Goal: Task Accomplishment & Management: Complete application form

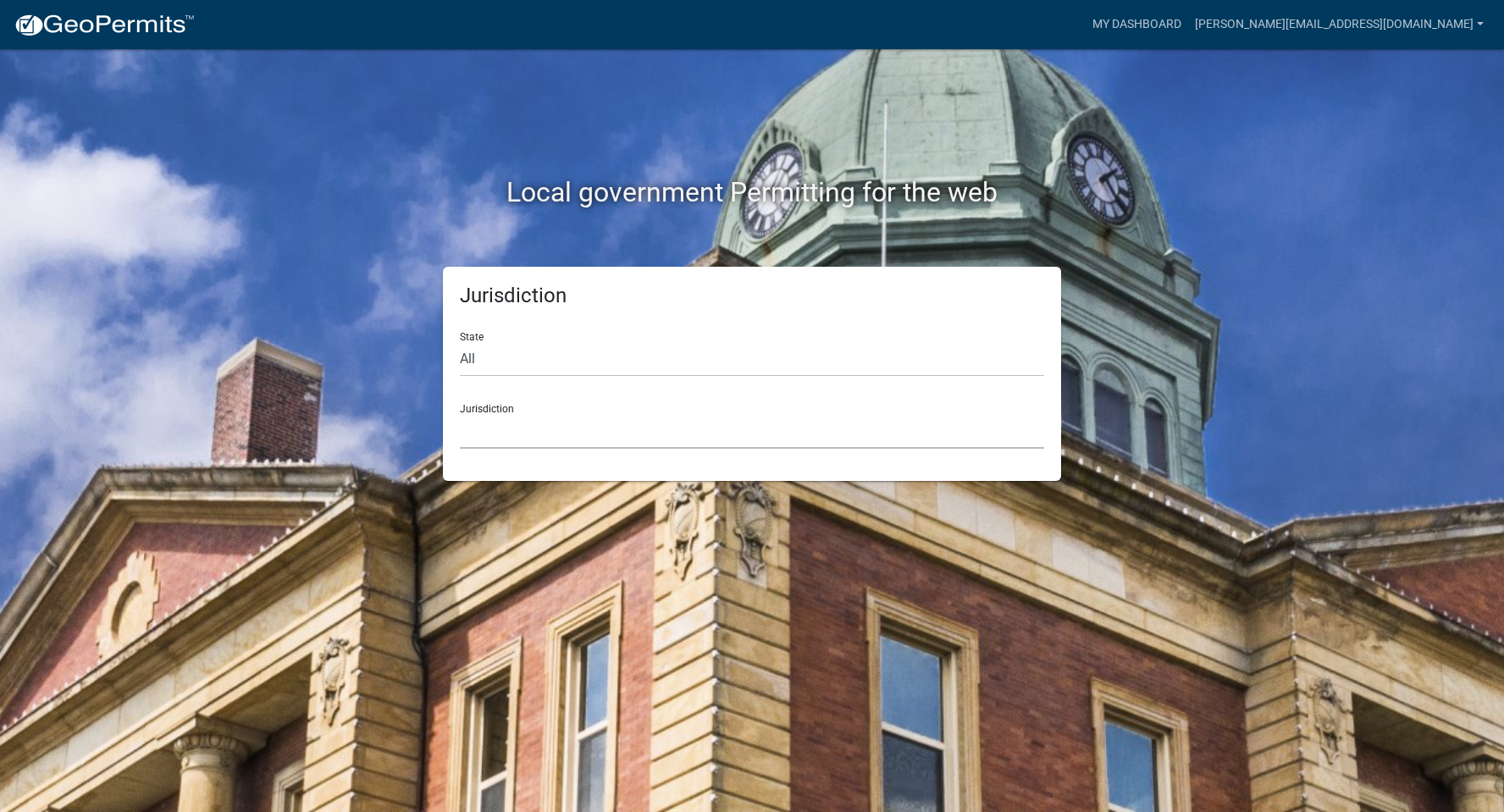
click at [496, 422] on select "[GEOGRAPHIC_DATA], [US_STATE] [GEOGRAPHIC_DATA], [US_STATE][PERSON_NAME][GEOGRA…" at bounding box center [752, 430] width 585 height 35
click at [494, 366] on select "All [US_STATE] [US_STATE] [US_STATE] [US_STATE] [US_STATE] [US_STATE] [US_STATE…" at bounding box center [752, 359] width 585 height 35
click at [460, 342] on select "All [US_STATE] [US_STATE] [US_STATE] [US_STATE] [US_STATE] [US_STATE] [US_STATE…" at bounding box center [752, 359] width 585 height 35
click at [508, 369] on select "All [US_STATE] [US_STATE] [US_STATE] [US_STATE] [US_STATE] [US_STATE] [US_STATE…" at bounding box center [752, 359] width 585 height 35
select select "[US_STATE]"
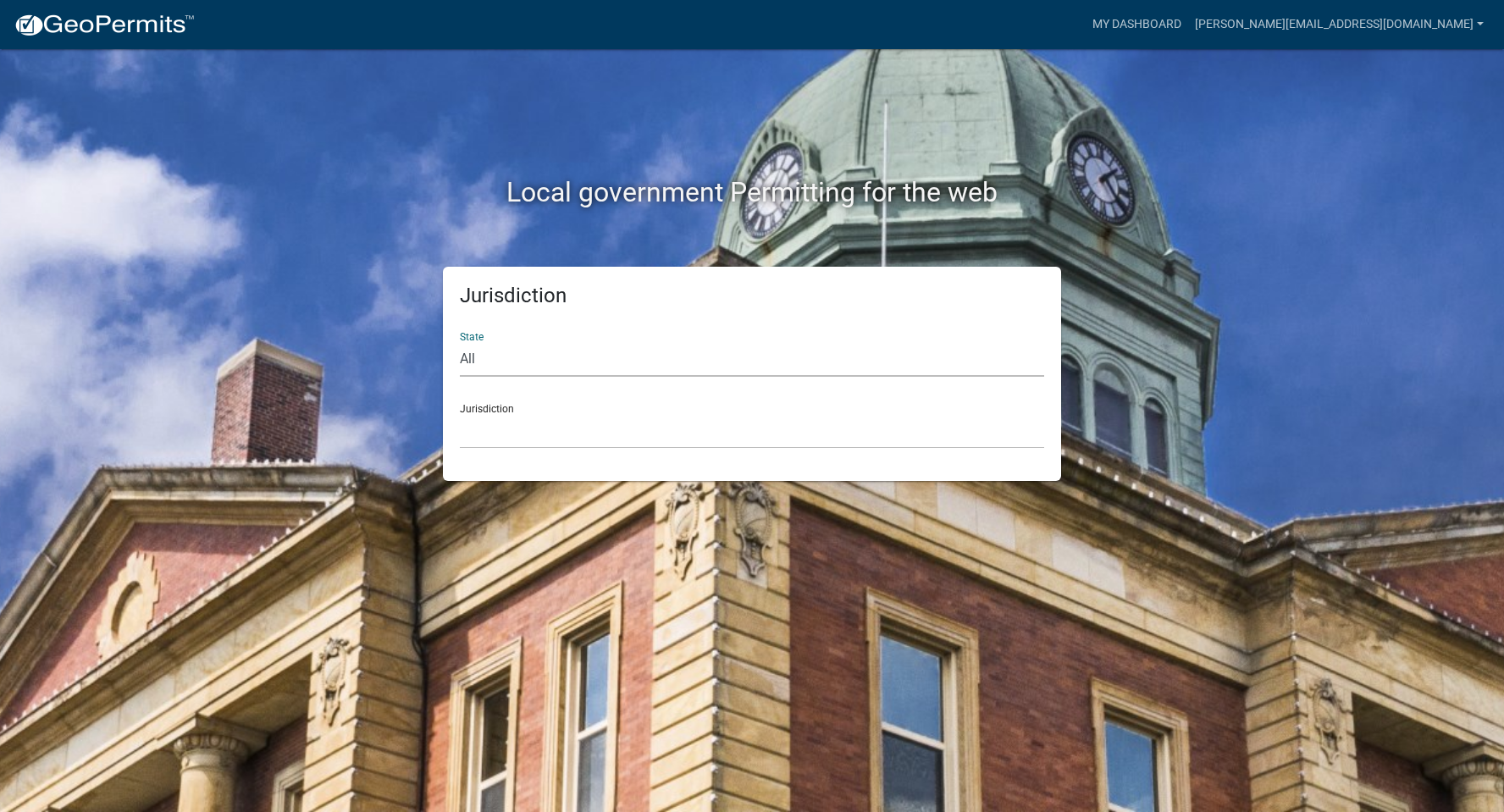
click at [460, 342] on select "All [US_STATE] [US_STATE] [US_STATE] [US_STATE] [US_STATE] [US_STATE] [US_STATE…" at bounding box center [752, 359] width 585 height 35
click at [517, 422] on select "City of [GEOGRAPHIC_DATA], [US_STATE] City of [GEOGRAPHIC_DATA], [US_STATE] Cit…" at bounding box center [752, 430] width 585 height 35
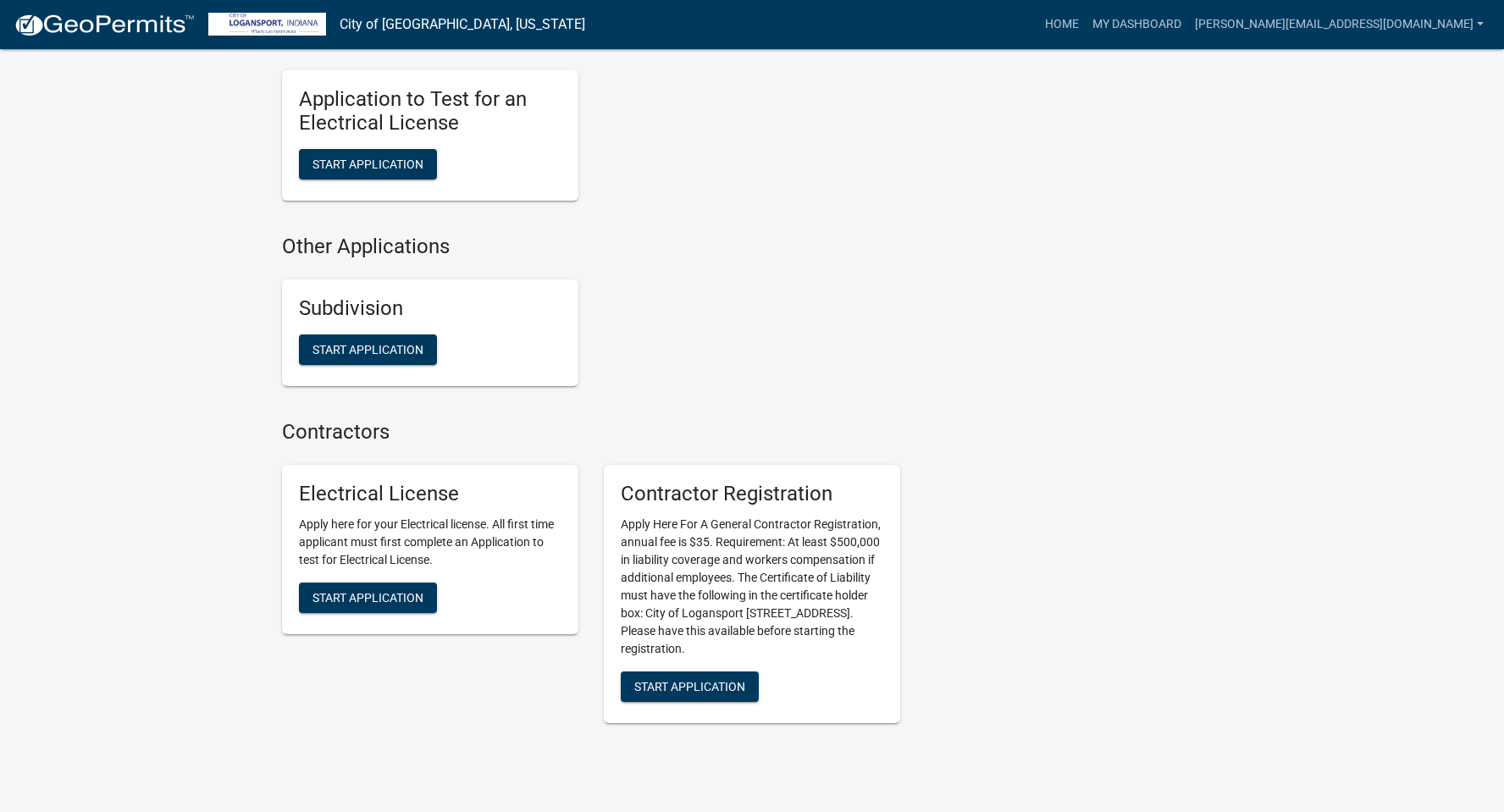
scroll to position [1639, 0]
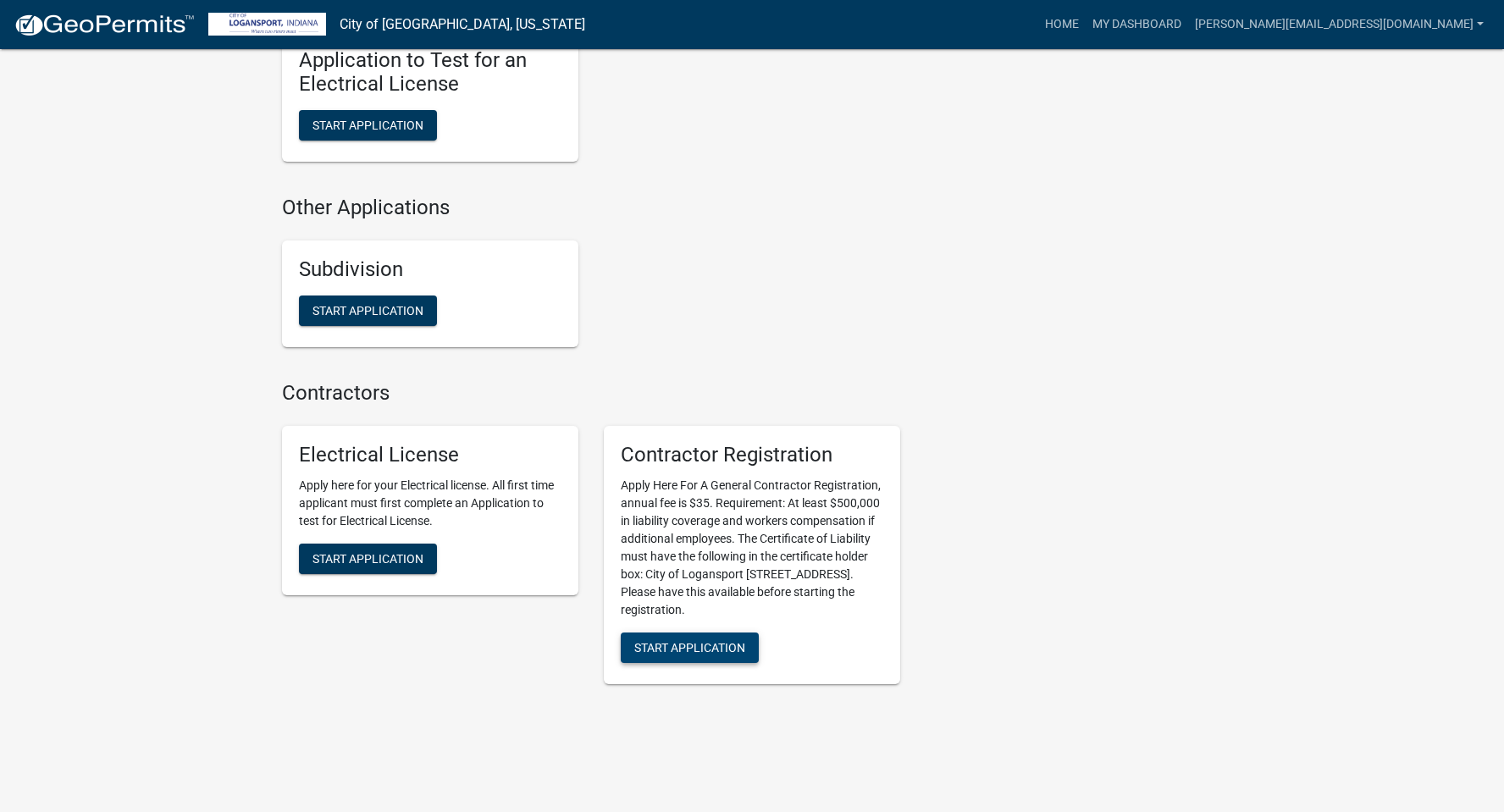
click at [722, 632] on button "Start Application" at bounding box center [690, 647] width 138 height 30
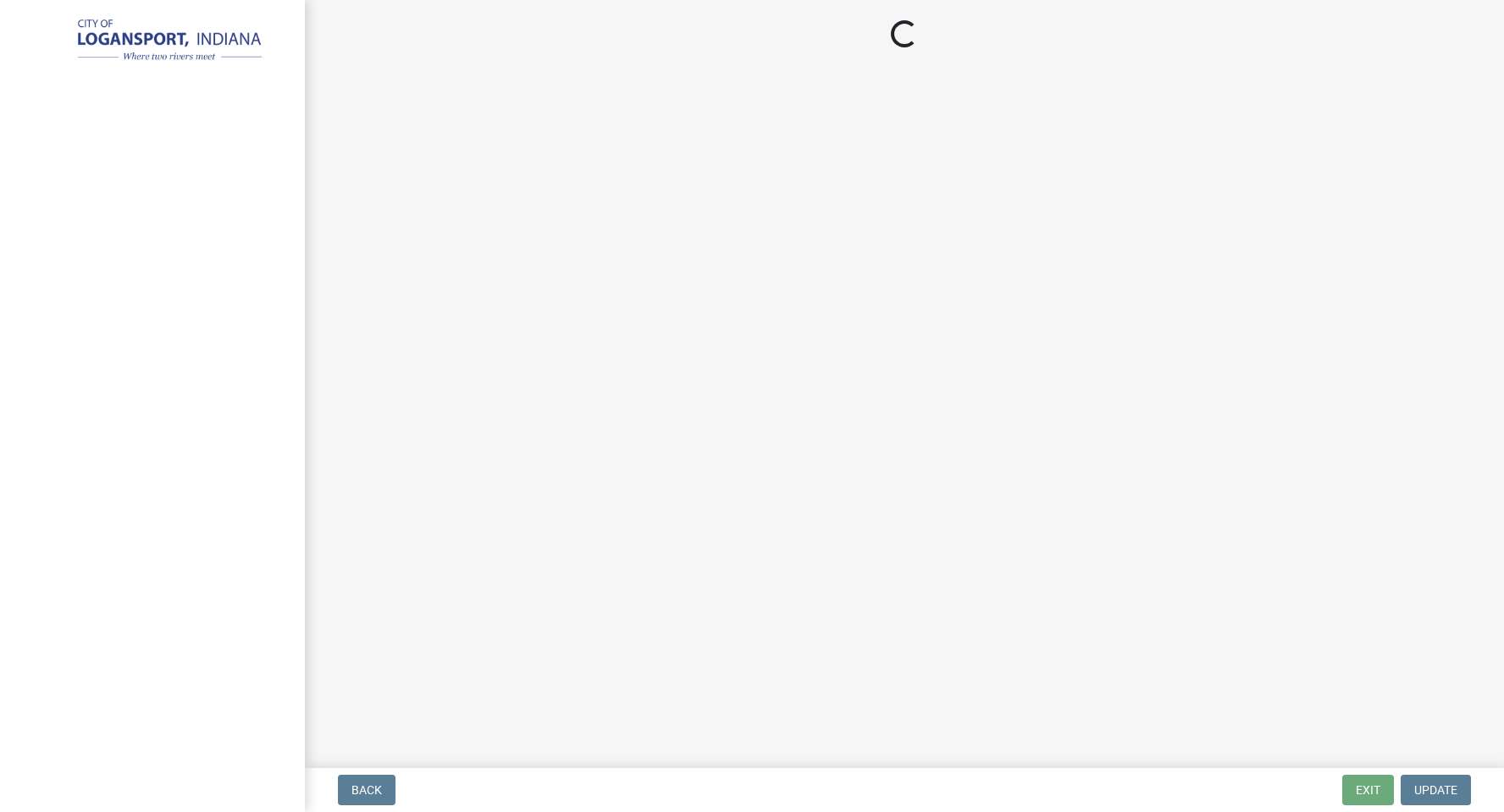
select select "[GEOGRAPHIC_DATA]"
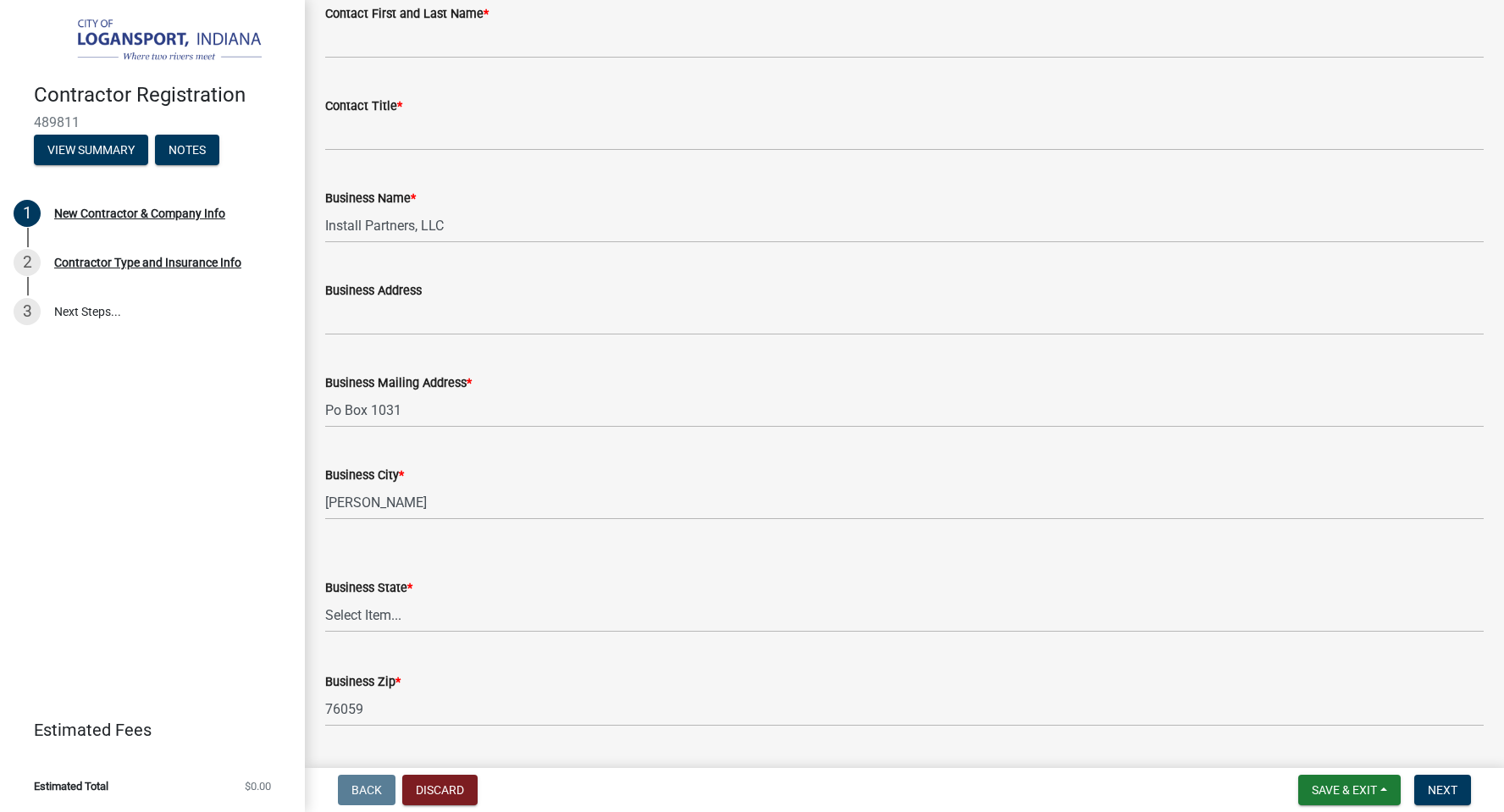
scroll to position [353, 0]
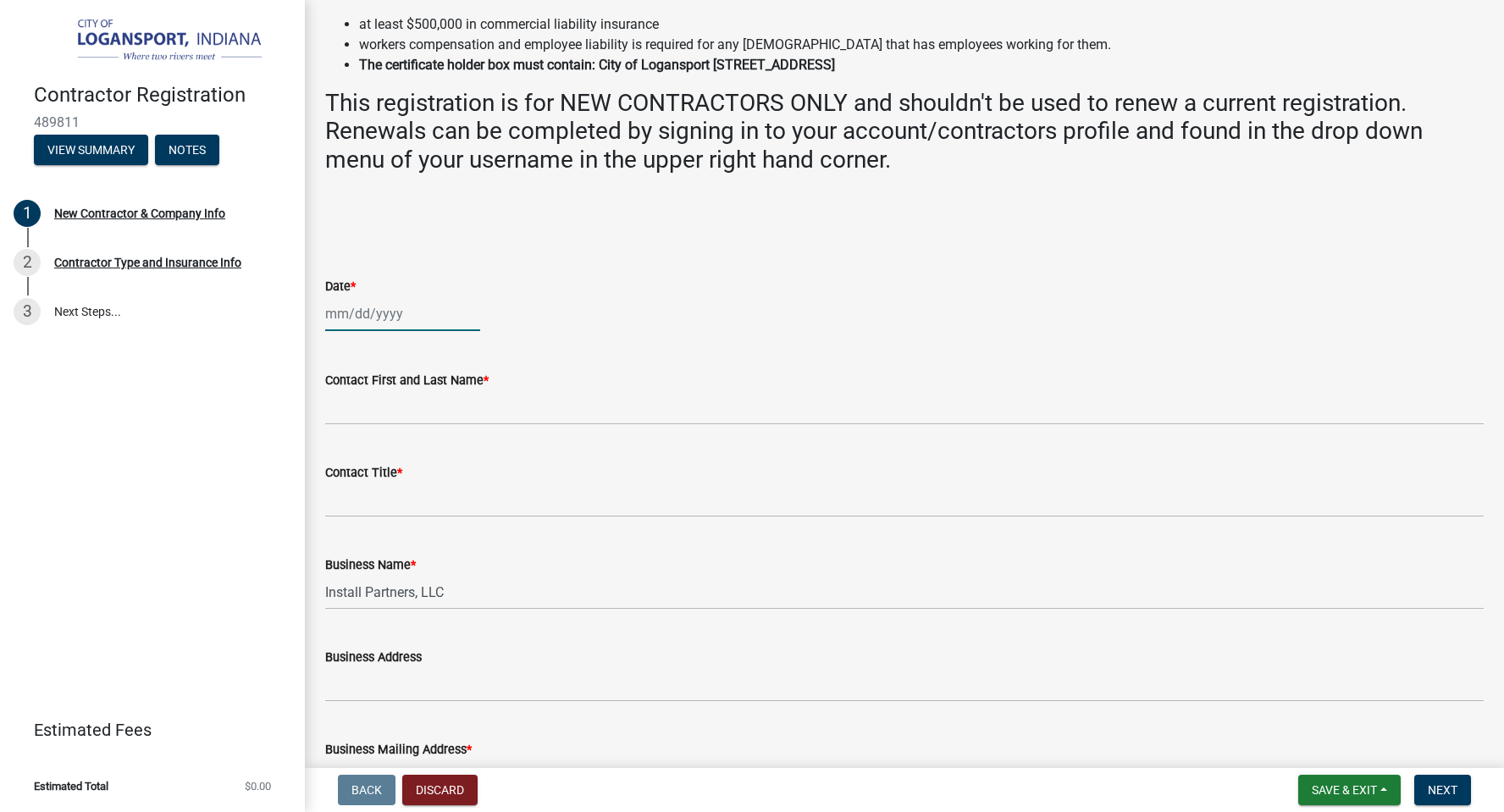
click at [349, 312] on div at bounding box center [402, 313] width 155 height 35
select select "10"
select select "2025"
click at [398, 425] on div "8" at bounding box center [396, 430] width 27 height 27
type input "[DATE]"
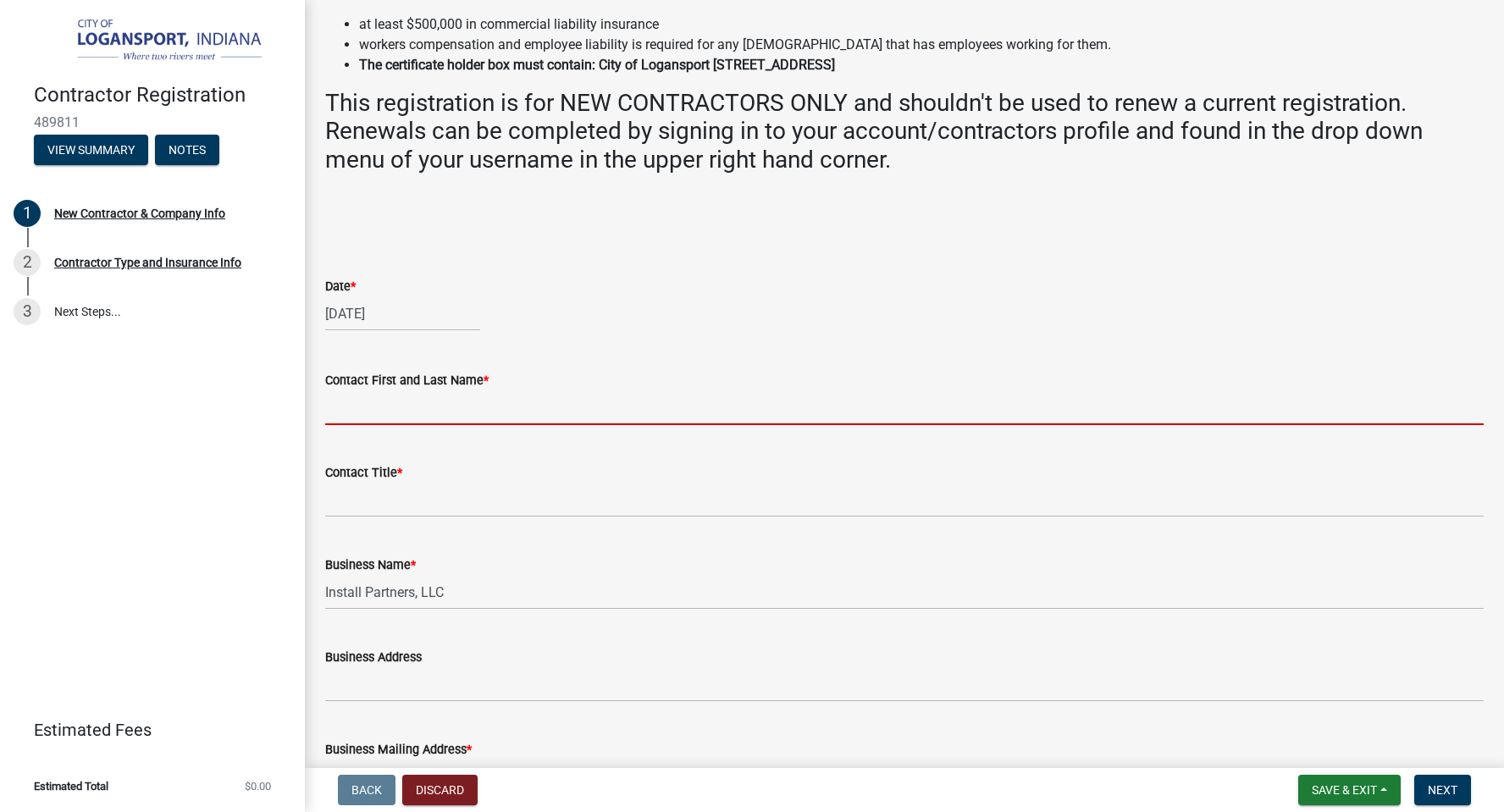
click at [372, 416] on input "Contact First and Last Name *" at bounding box center [904, 407] width 1159 height 35
type input "[PERSON_NAME]"
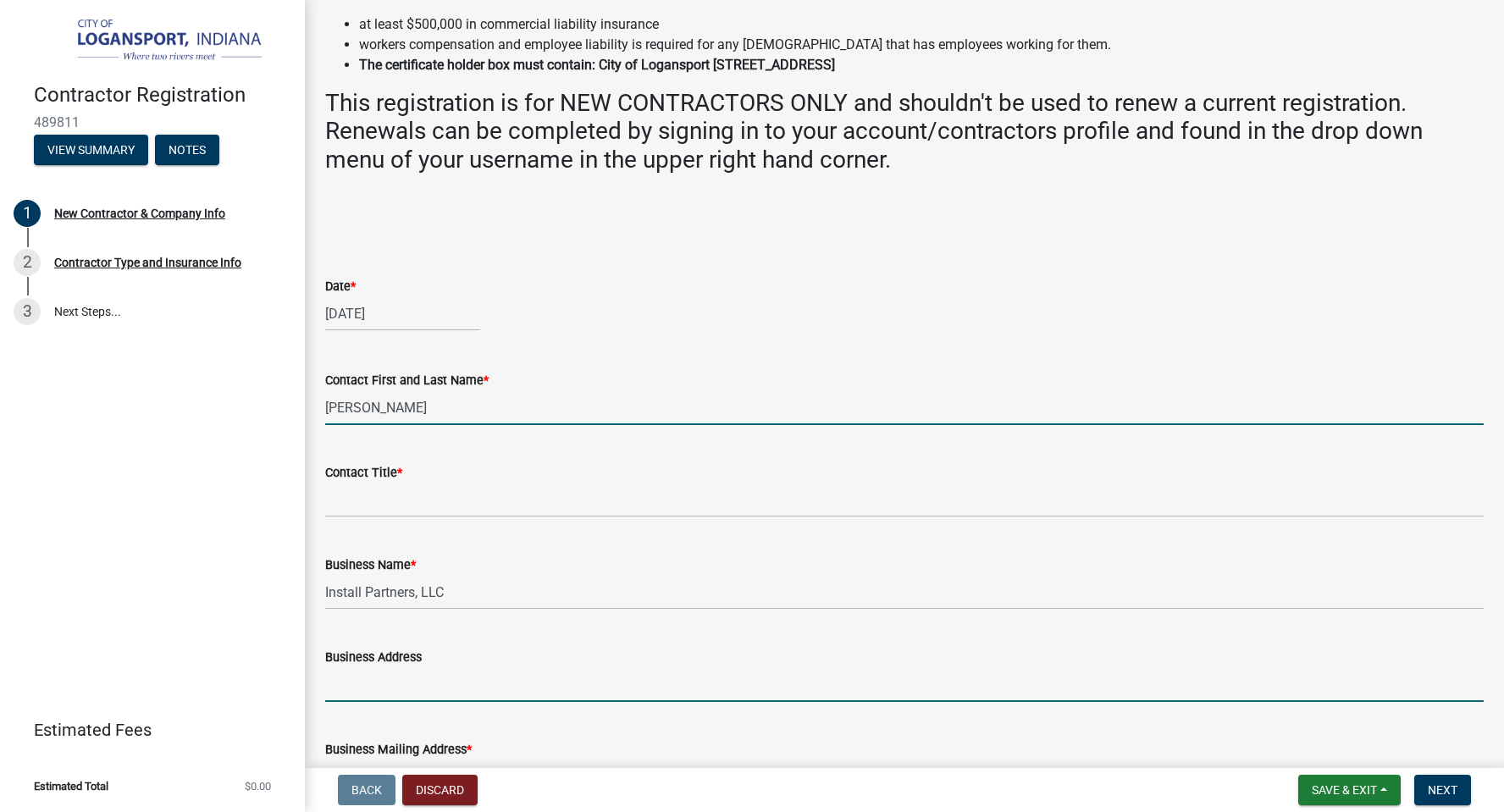
type input "Po Box 1031"
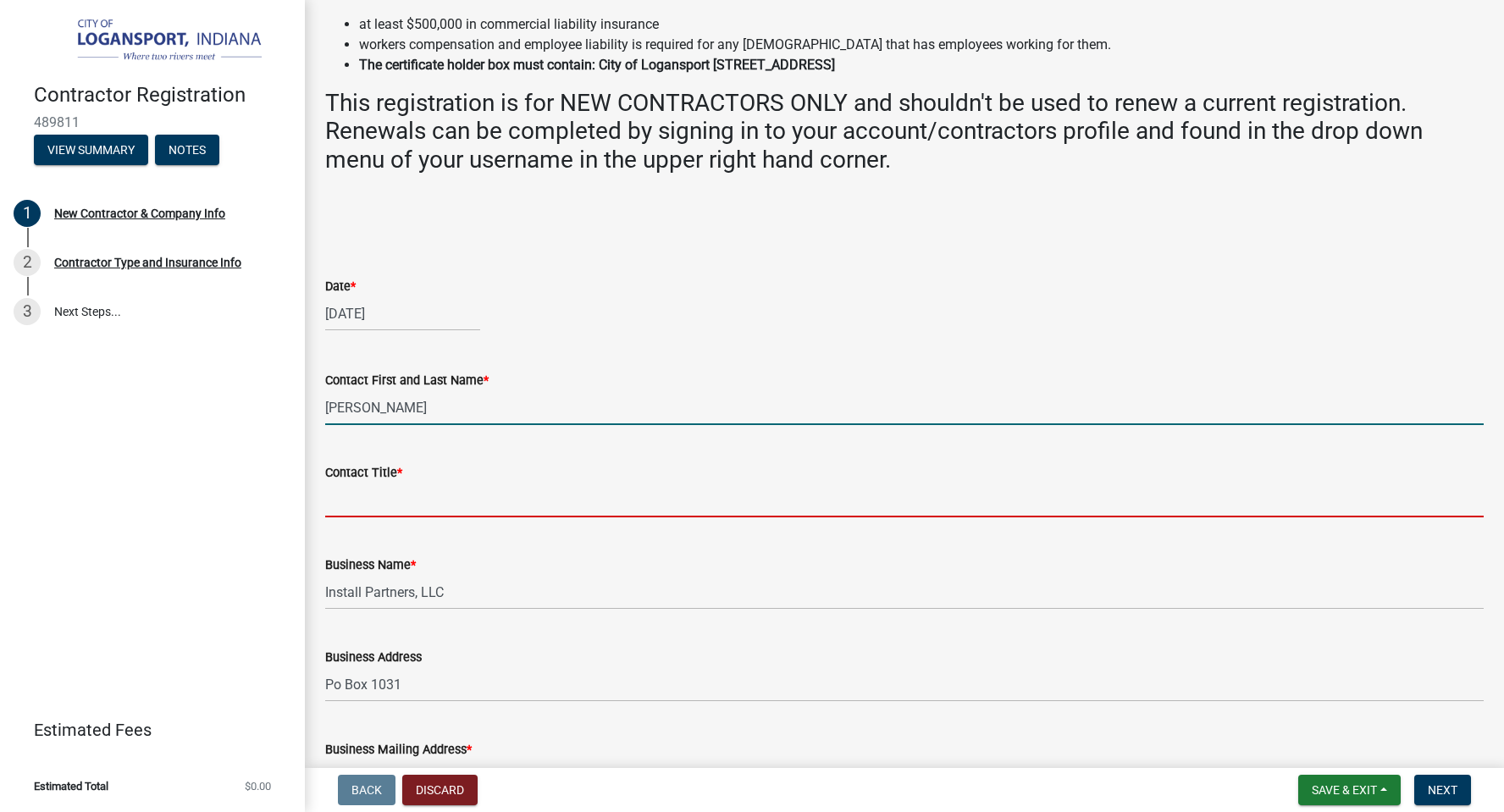
click at [360, 488] on input "Contact Title *" at bounding box center [904, 499] width 1159 height 35
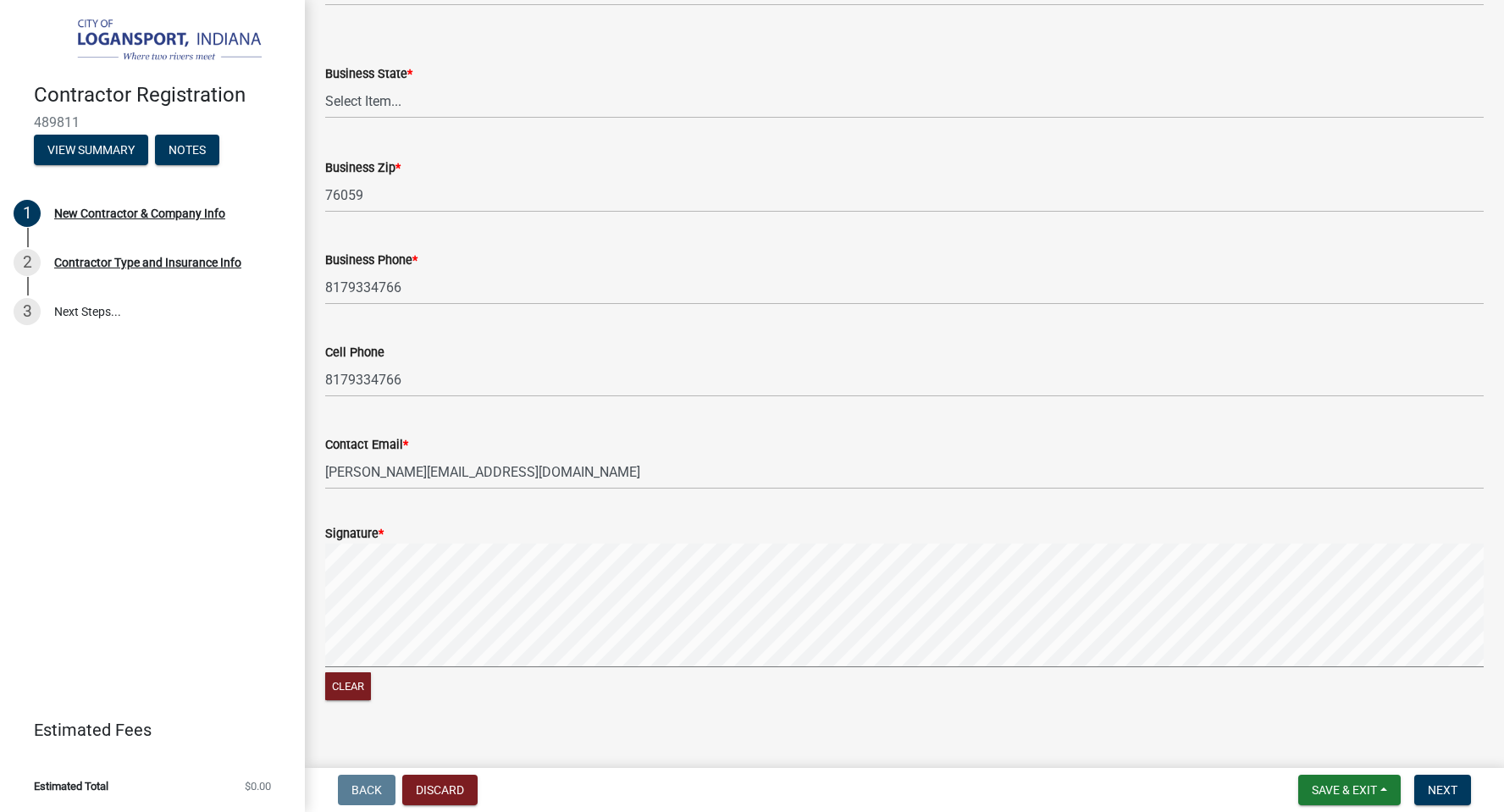
scroll to position [1257, 0]
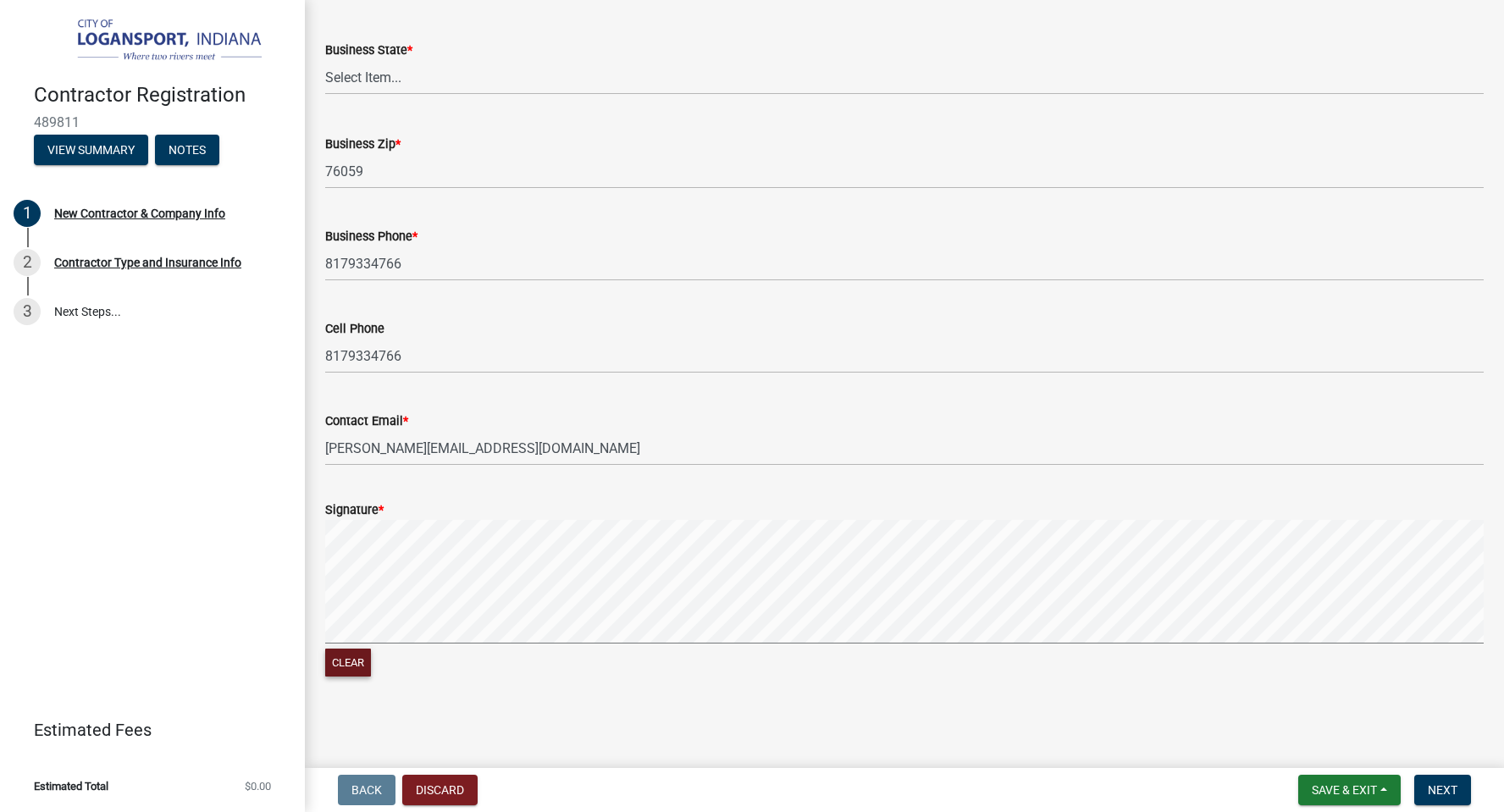
type input "Permit Admin"
click at [349, 658] on button "Clear" at bounding box center [348, 662] width 46 height 28
click at [1429, 798] on button "Next" at bounding box center [1443, 790] width 57 height 30
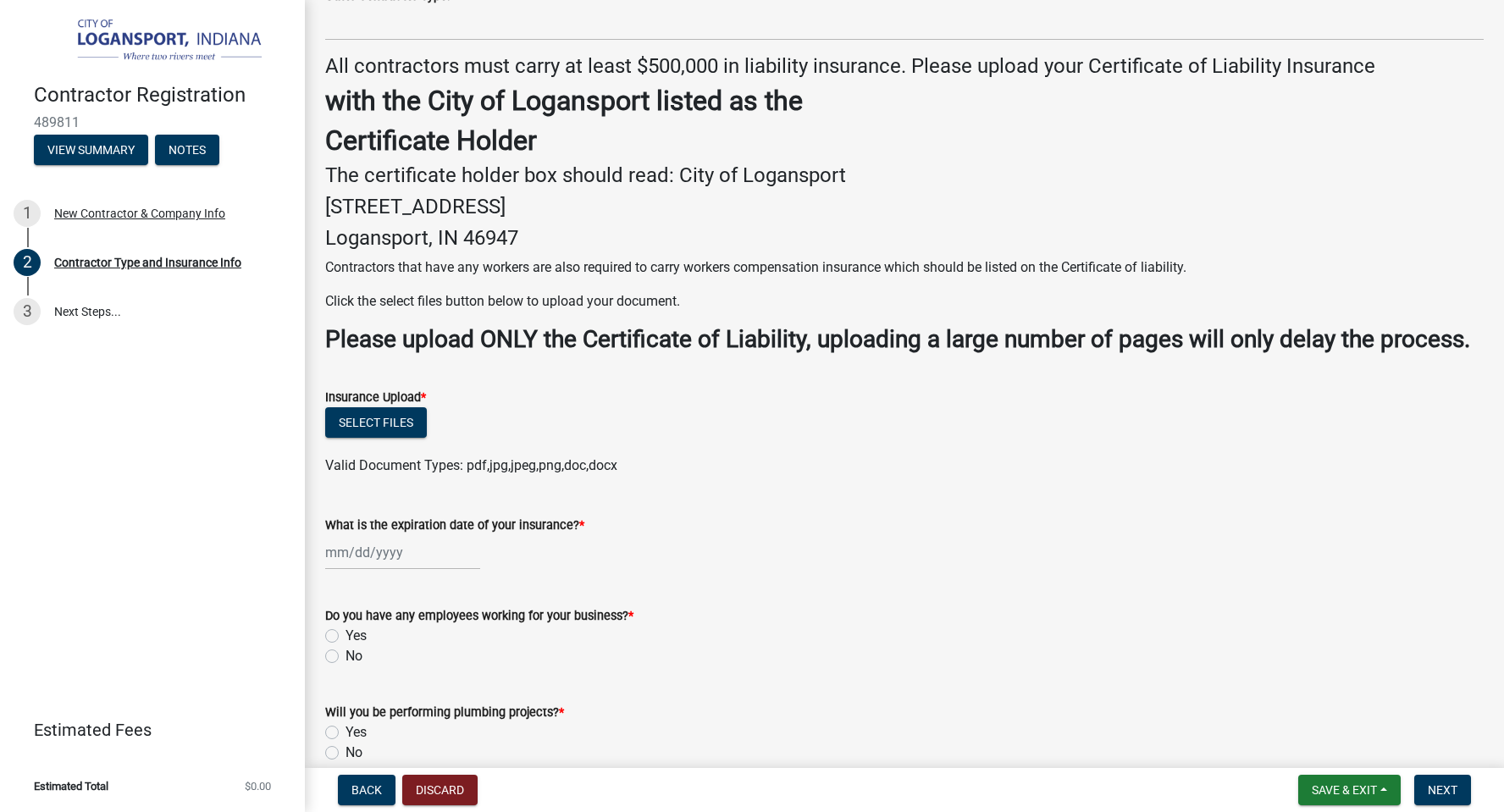
scroll to position [298, 0]
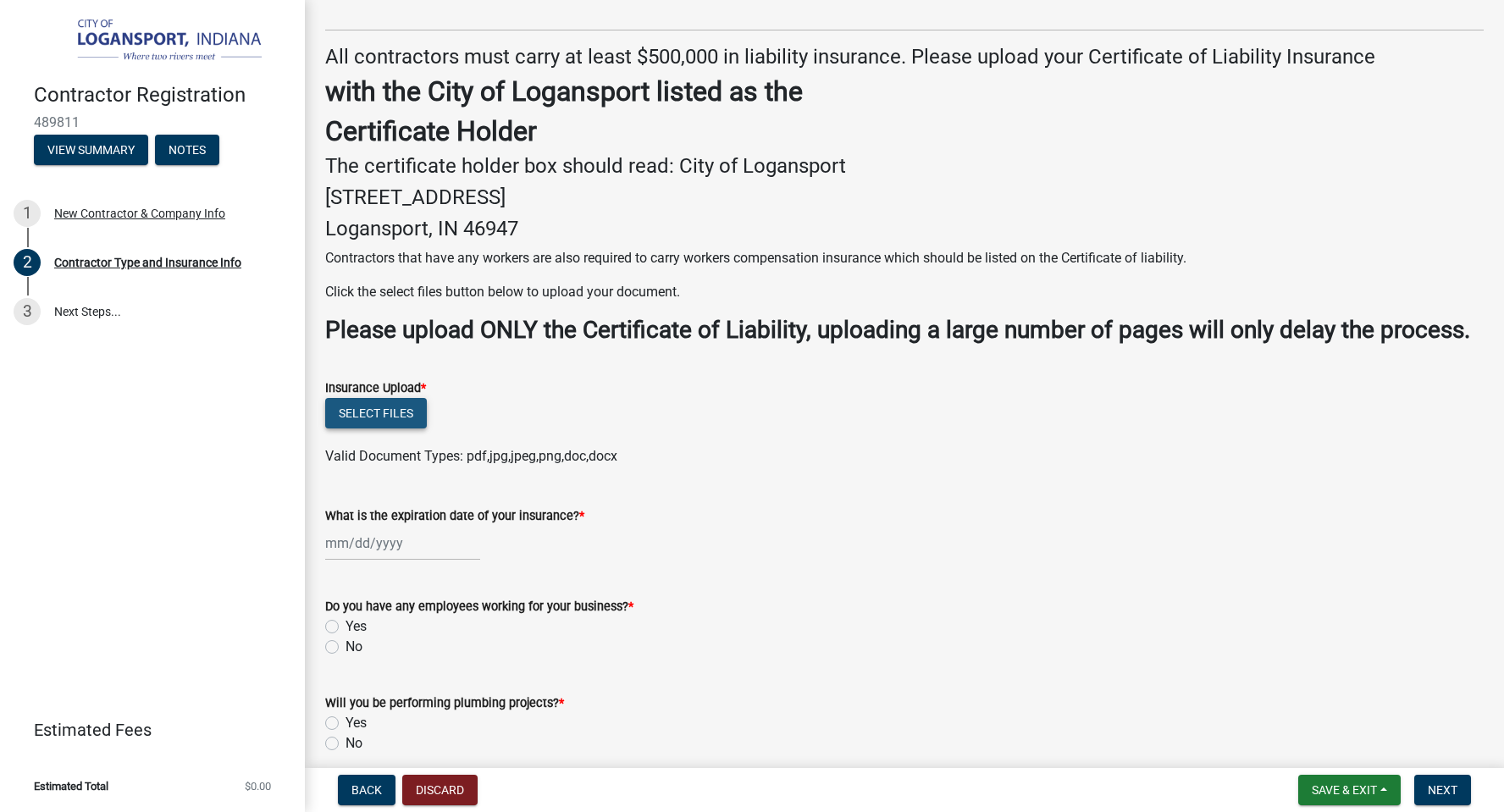
click at [363, 409] on button "Select files" at bounding box center [376, 413] width 102 height 30
